Goal: Task Accomplishment & Management: Use online tool/utility

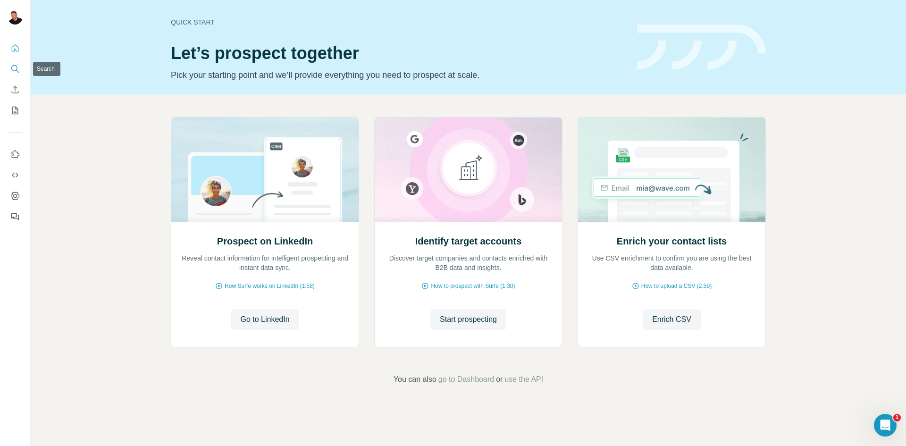
click at [17, 69] on icon "Search" at bounding box center [14, 68] width 9 height 9
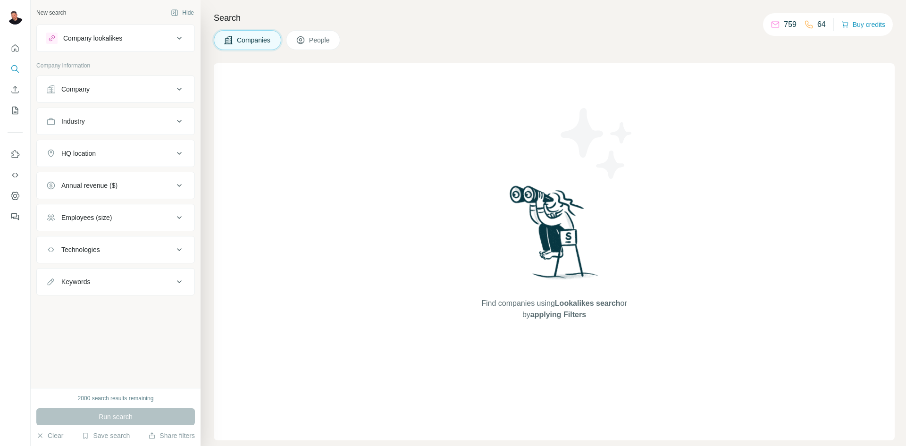
click at [317, 34] on button "People" at bounding box center [313, 40] width 55 height 20
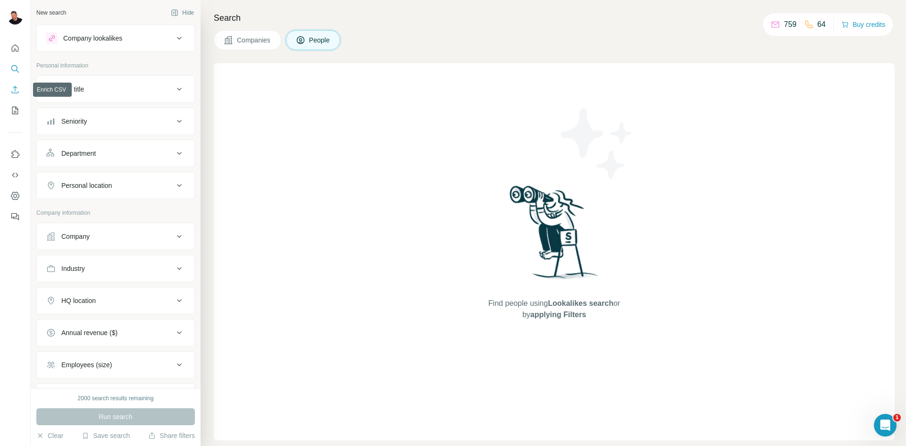
click at [13, 89] on icon "Enrich CSV" at bounding box center [14, 89] width 9 height 9
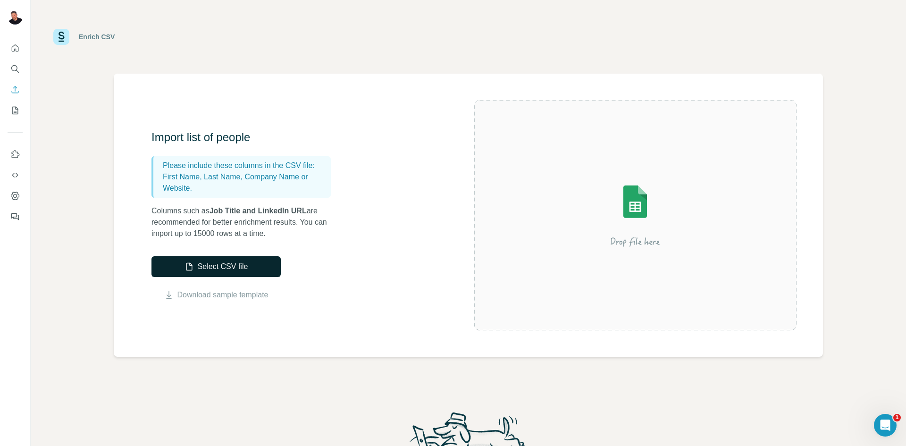
click at [217, 264] on button "Select CSV file" at bounding box center [216, 266] width 129 height 21
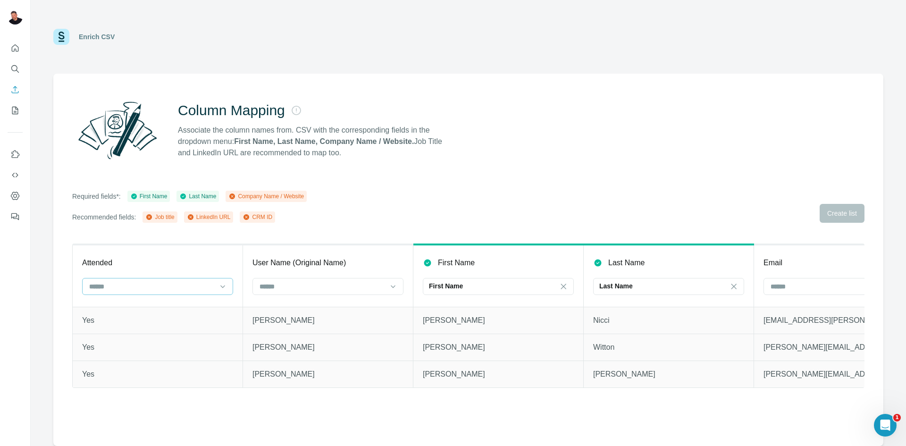
click at [203, 287] on input at bounding box center [151, 286] width 127 height 10
click at [194, 261] on div "Attended" at bounding box center [157, 262] width 151 height 11
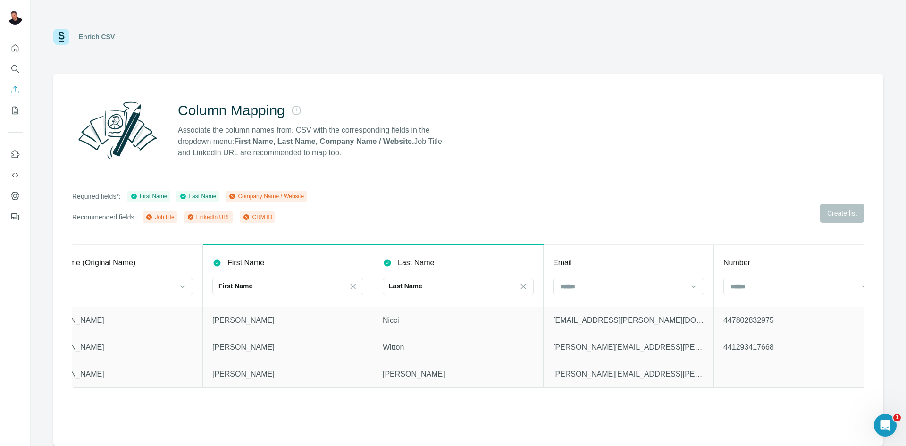
scroll to position [0, 230]
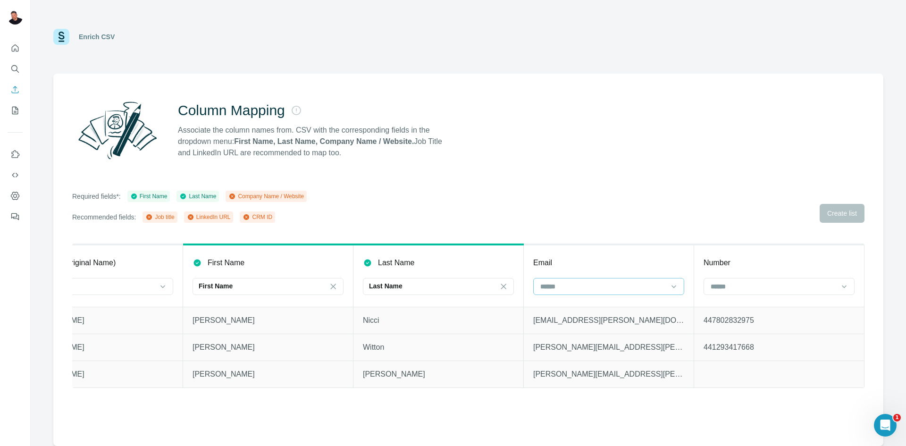
click at [566, 283] on input at bounding box center [603, 286] width 127 height 10
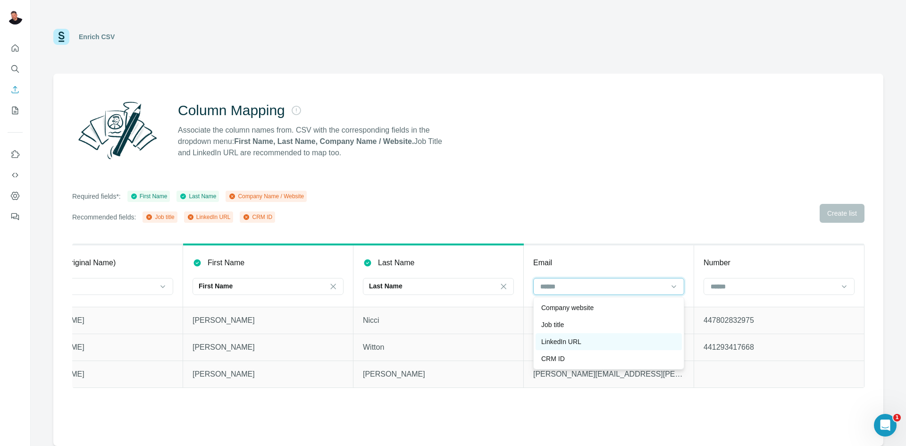
scroll to position [0, 0]
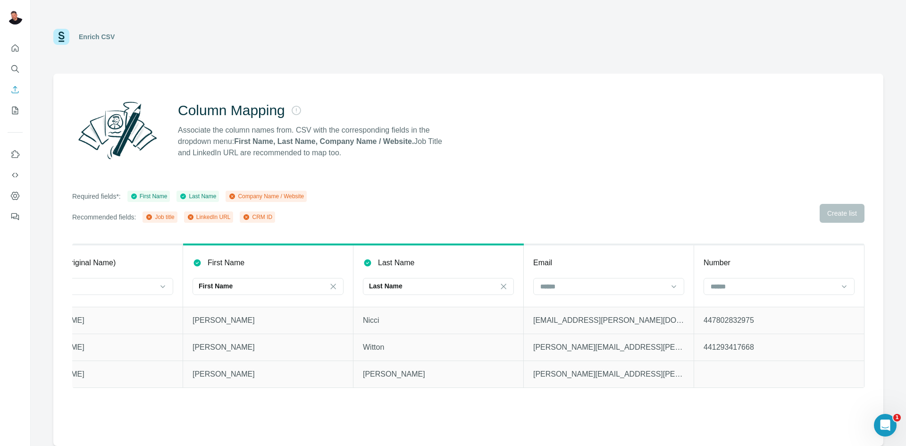
click at [571, 219] on div "Required fields*: First Name Last Name Company Name / Website Recommended field…" at bounding box center [468, 207] width 793 height 32
click at [235, 141] on p "Associate the column names from. CSV with the corresponding fields in the dropd…" at bounding box center [314, 142] width 273 height 34
